Goal: Information Seeking & Learning: Check status

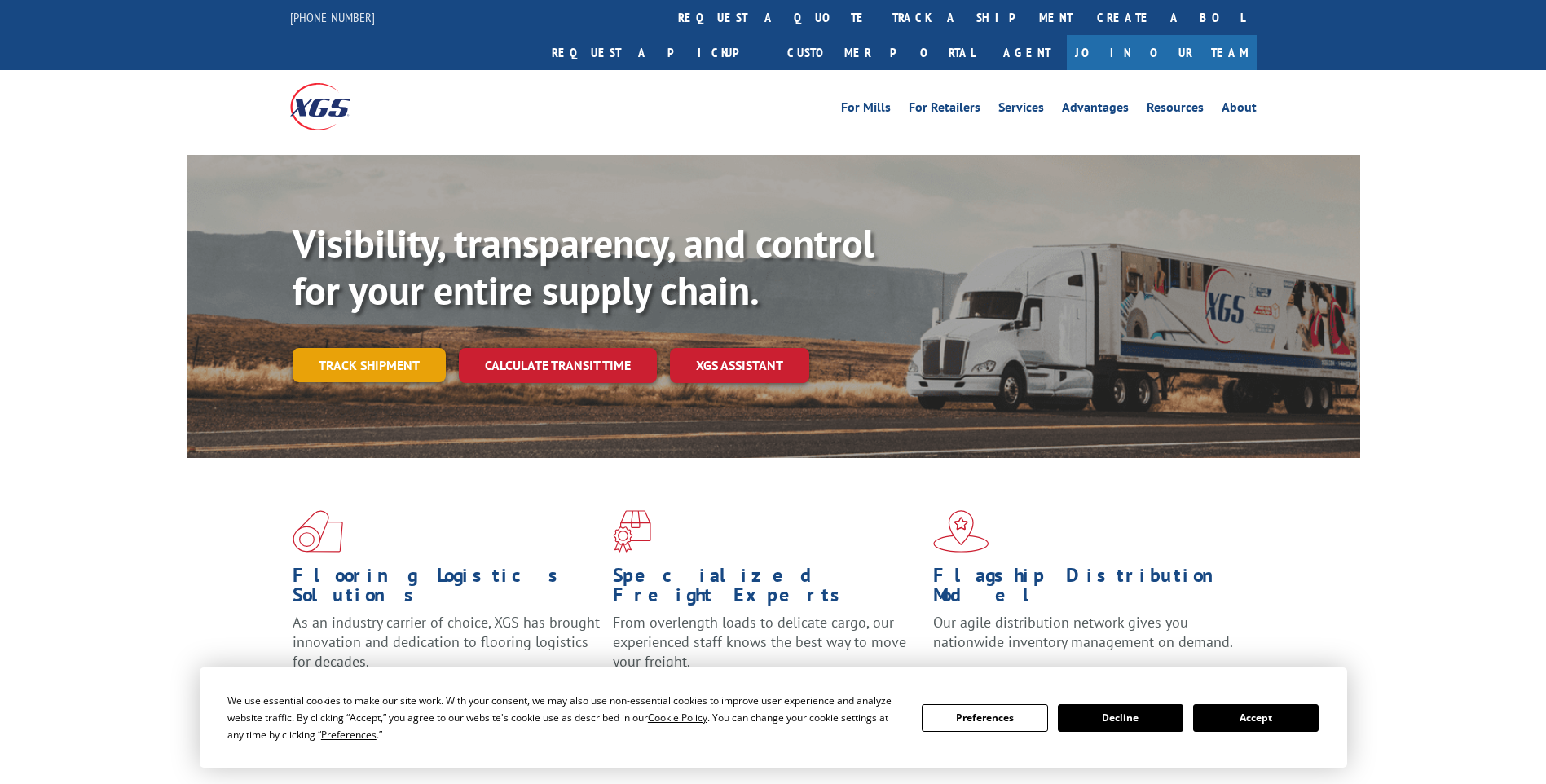
click at [348, 348] on link "Track shipment" at bounding box center [368, 365] width 153 height 34
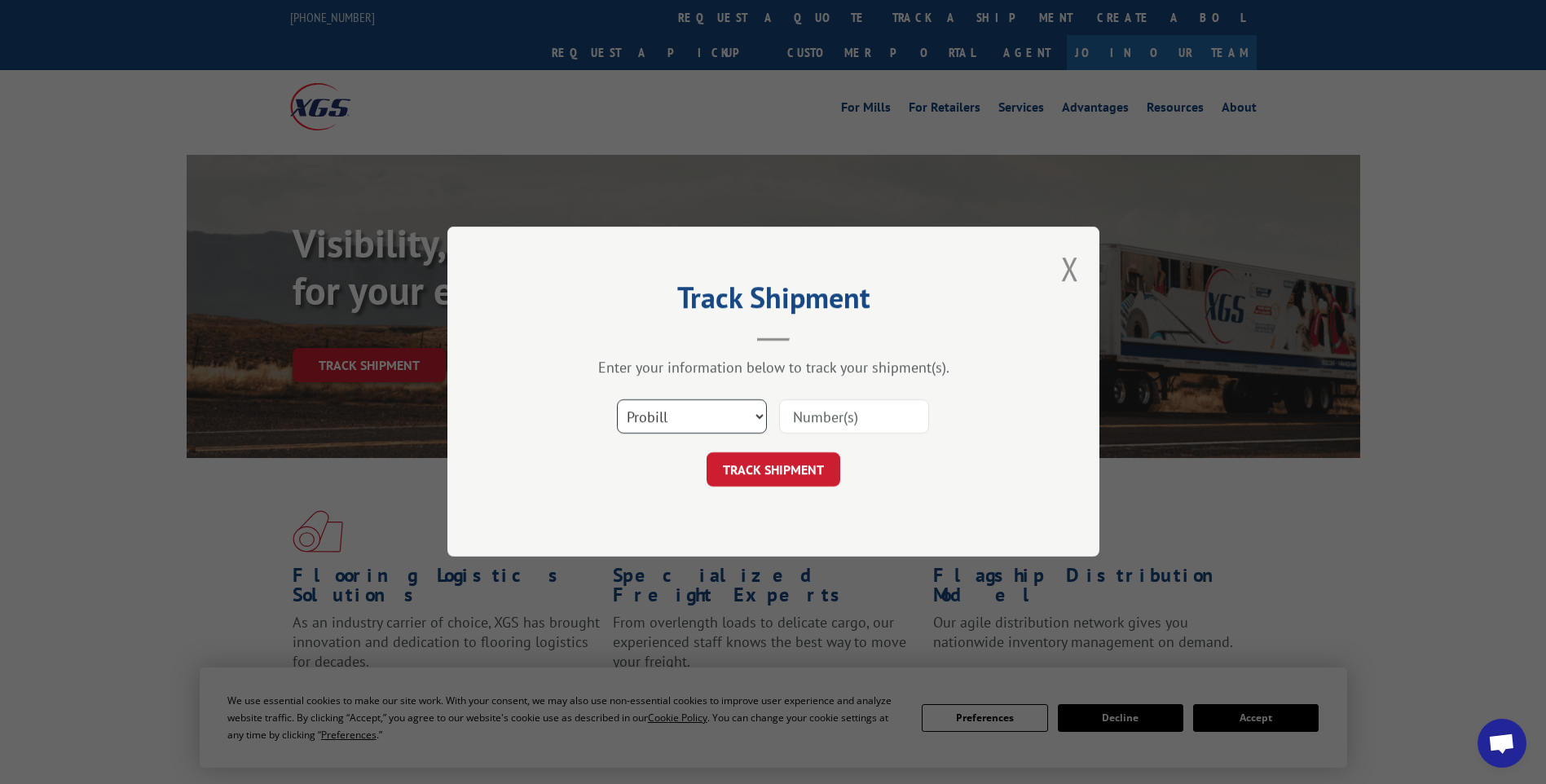
click at [703, 413] on select "Select category... Probill BOL PO" at bounding box center [692, 417] width 150 height 34
select select "bol"
click at [617, 400] on select "Select category... Probill BOL PO" at bounding box center [692, 417] width 150 height 34
click at [850, 422] on input at bounding box center [854, 417] width 150 height 34
paste input "54402760"
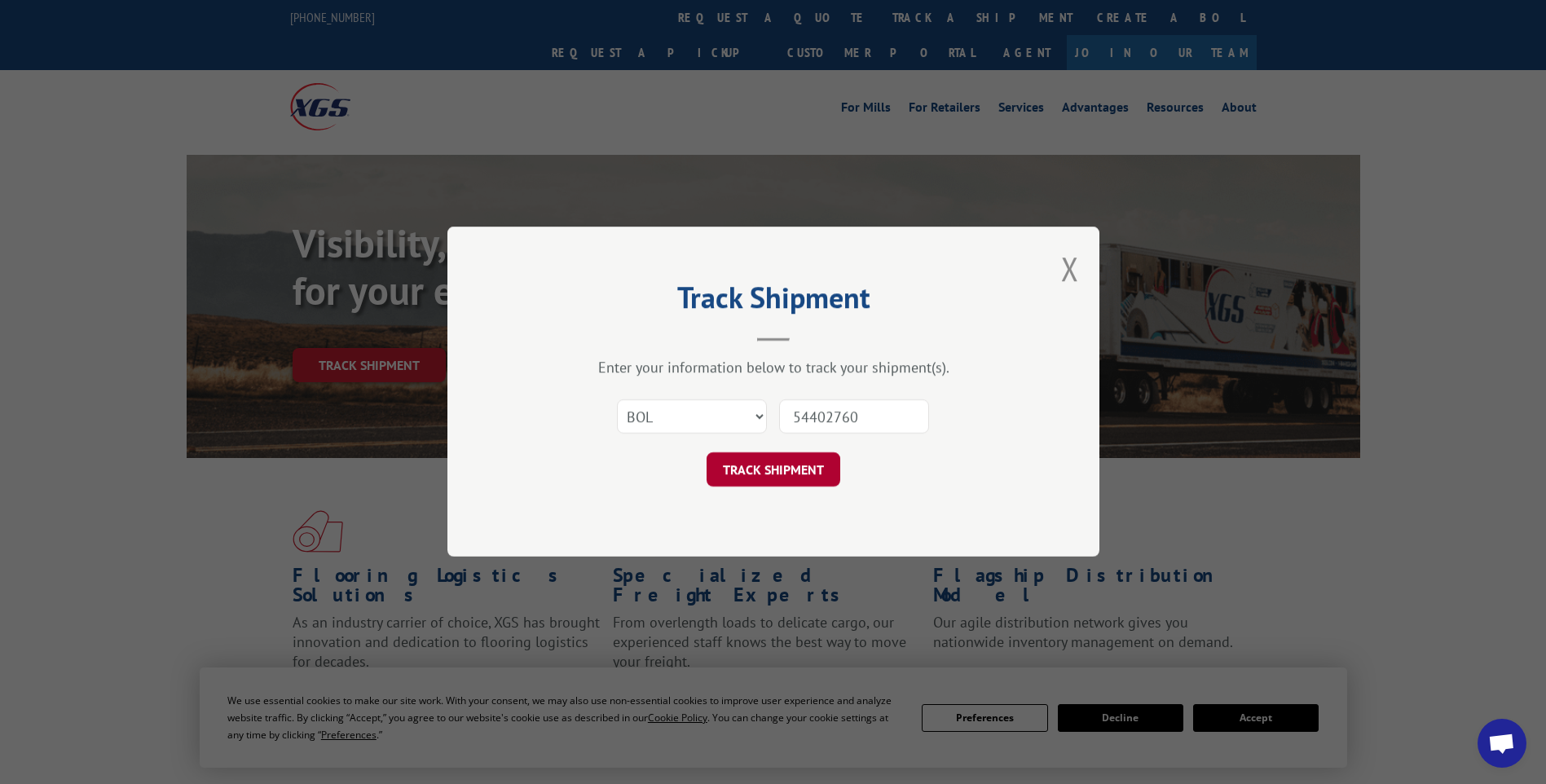
type input "54402760"
click at [780, 466] on button "TRACK SHIPMENT" at bounding box center [773, 471] width 133 height 34
